Goal: Navigation & Orientation: Find specific page/section

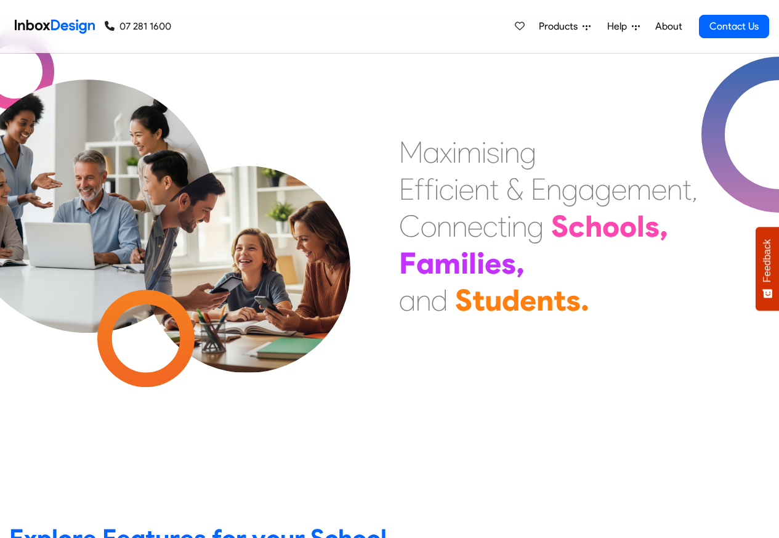
scroll to position [443, 0]
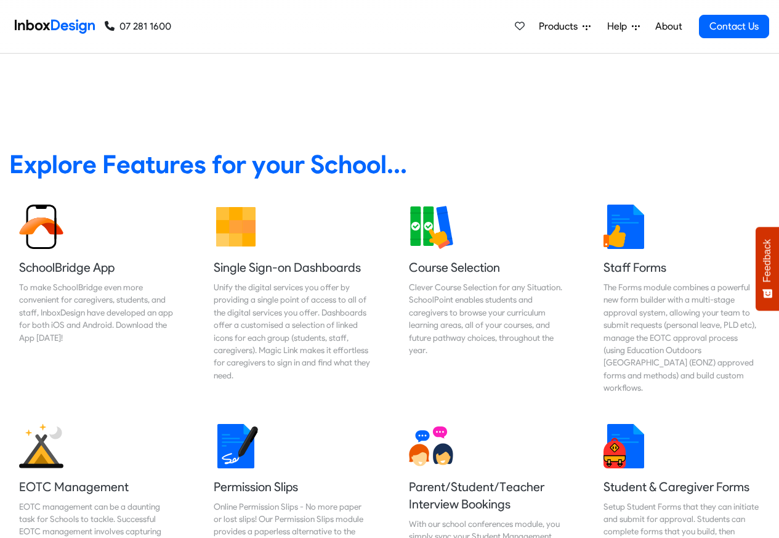
click at [669, 26] on link "About" at bounding box center [668, 26] width 34 height 25
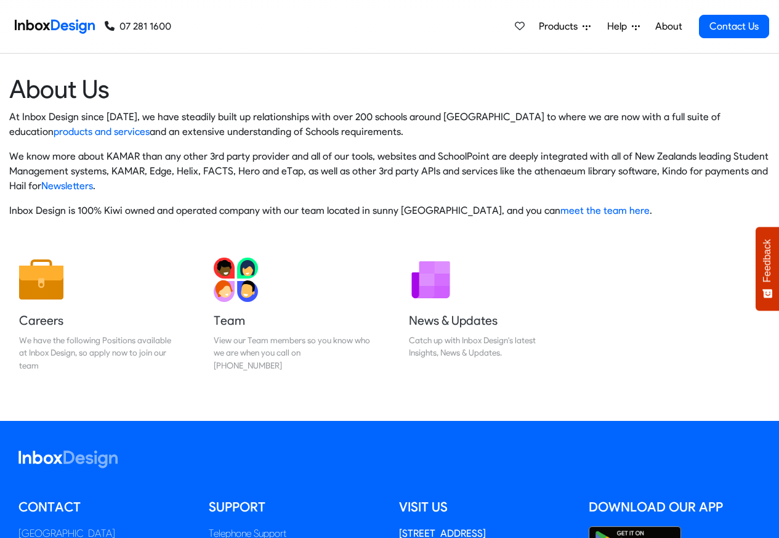
click at [584, 26] on icon at bounding box center [586, 27] width 8 height 5
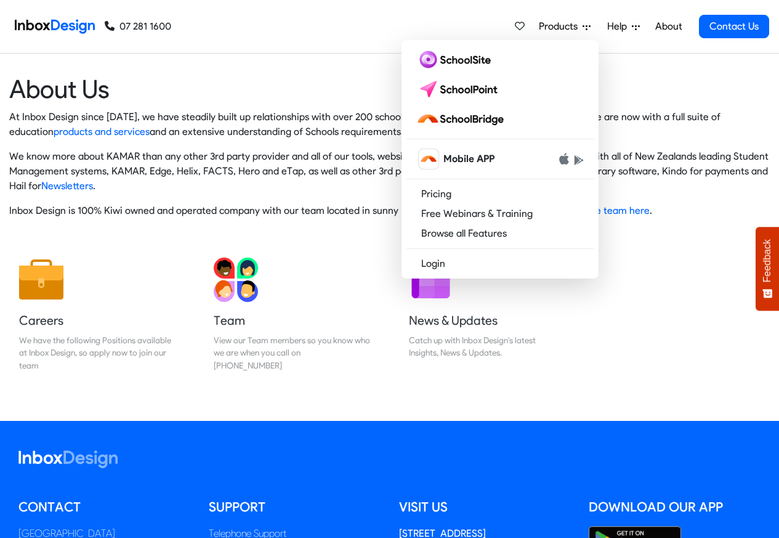
click at [459, 36] on div "Products Mobile APP Pricing Free Webinars & Training Browse all Features Login …" at bounding box center [470, 26] width 598 height 53
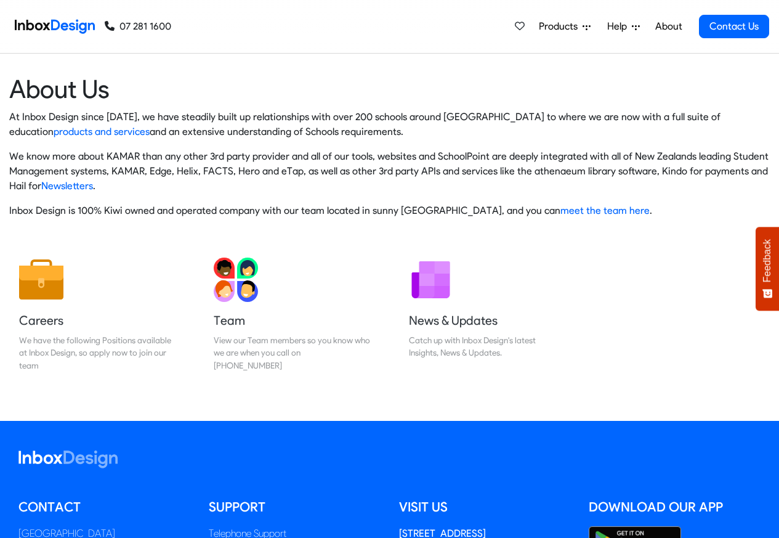
click at [562, 26] on span "Products" at bounding box center [561, 26] width 44 height 15
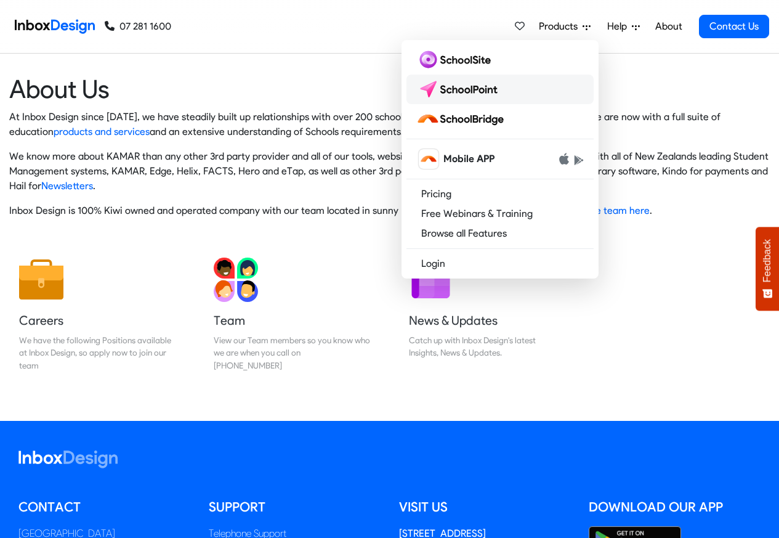
click at [469, 88] on img at bounding box center [459, 89] width 87 height 20
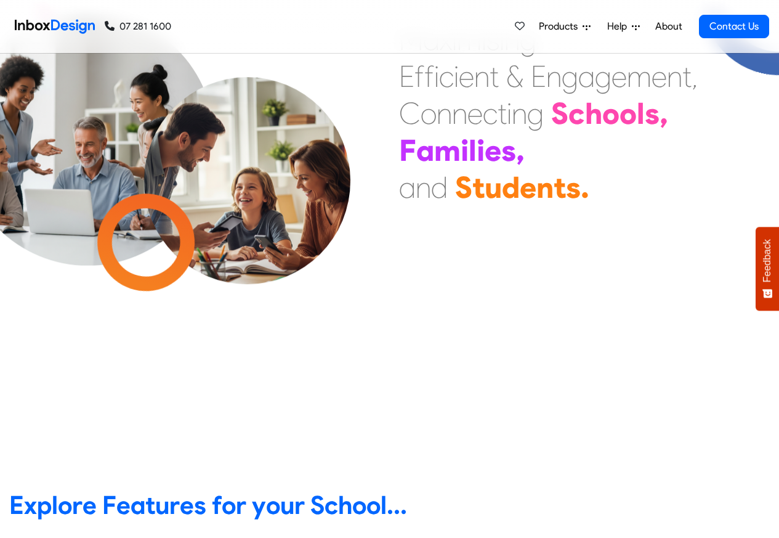
scroll to position [74, 0]
